Goal: Task Accomplishment & Management: Use online tool/utility

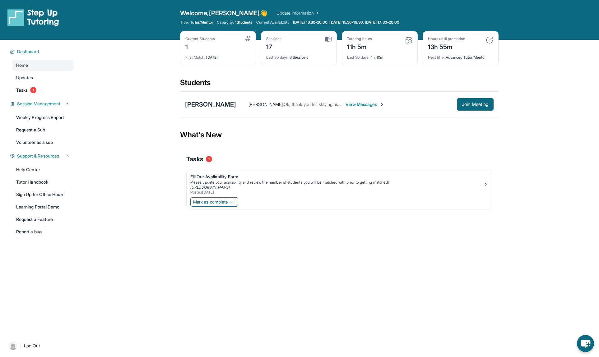
click at [161, 242] on div "Open sidebar Welcome, [PERSON_NAME] 👋 Update Information Title: Tutor/Mentor Ca…" at bounding box center [299, 178] width 599 height 357
click at [478, 105] on span "Join Meeting" at bounding box center [475, 105] width 27 height 4
click at [479, 106] on span "Join Meeting" at bounding box center [475, 105] width 27 height 4
